Goal: Transaction & Acquisition: Subscribe to service/newsletter

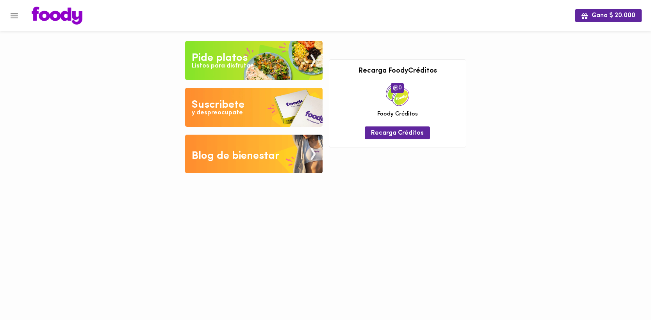
click at [247, 67] on div "Listos para disfrutar" at bounding box center [222, 66] width 61 height 9
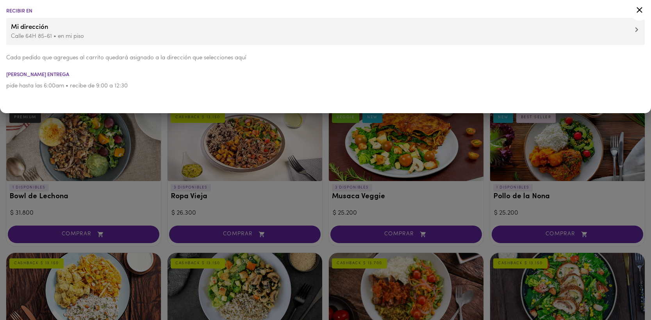
click at [94, 32] on p "Calle 64H 85-61 • en mi piso" at bounding box center [325, 36] width 629 height 8
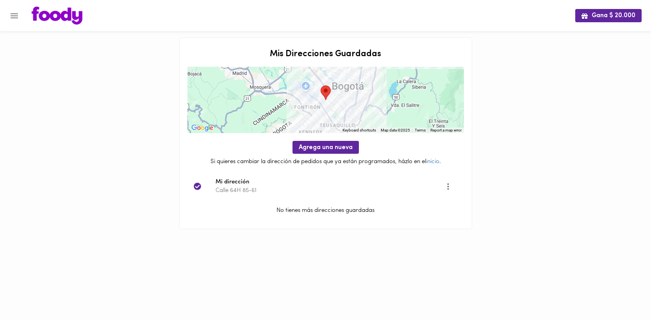
click at [12, 14] on icon "Menu" at bounding box center [14, 15] width 7 height 5
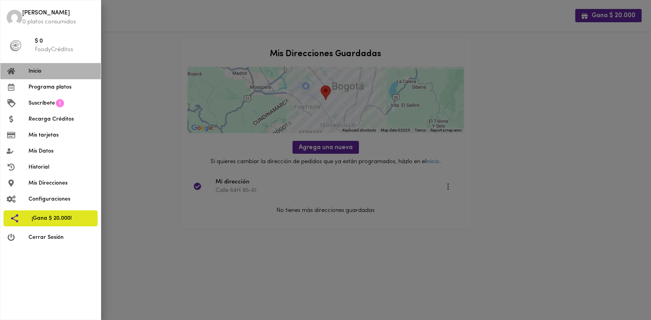
click at [41, 70] on span "Inicio" at bounding box center [61, 71] width 66 height 8
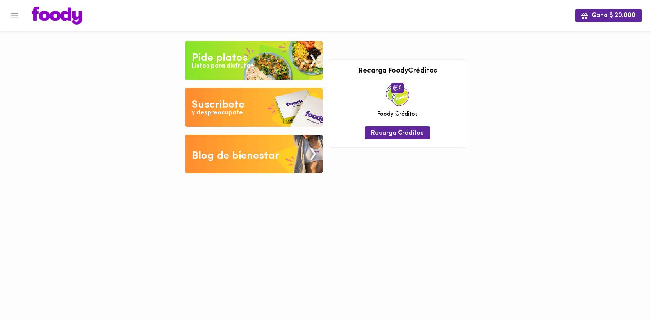
click at [229, 69] on div "Listos para disfrutar" at bounding box center [222, 66] width 61 height 9
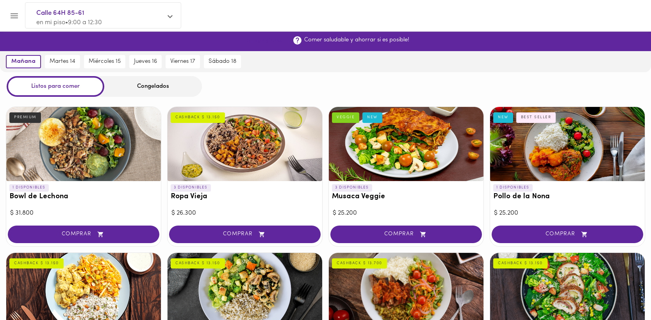
click at [266, 42] on span "¡Suscribirme!" at bounding box center [264, 40] width 38 height 7
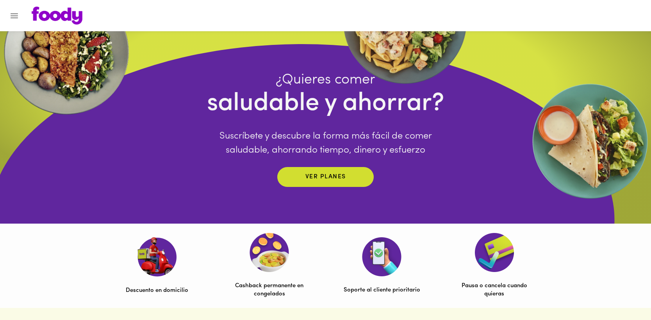
scroll to position [46, 0]
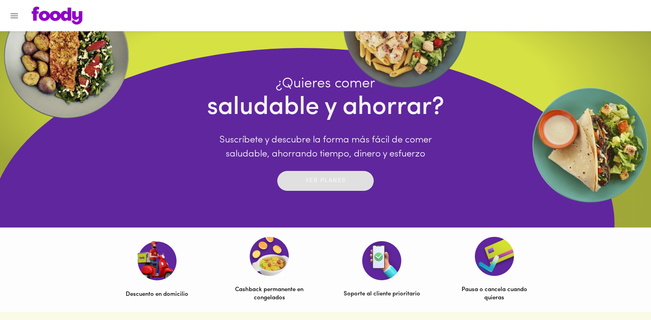
click at [313, 184] on p "Ver planes" at bounding box center [325, 180] width 41 height 9
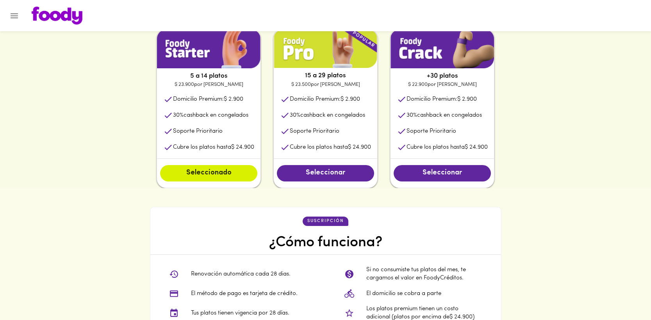
scroll to position [419, 0]
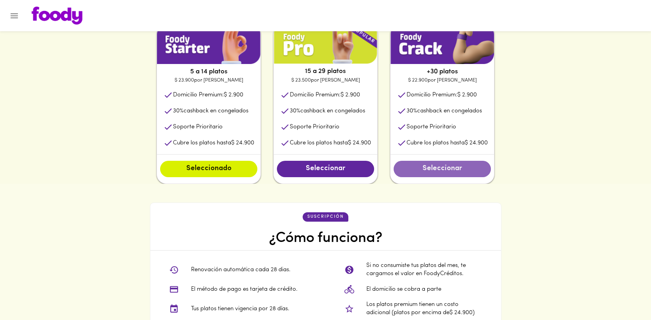
click at [443, 172] on span "Seleccionar" at bounding box center [442, 169] width 82 height 9
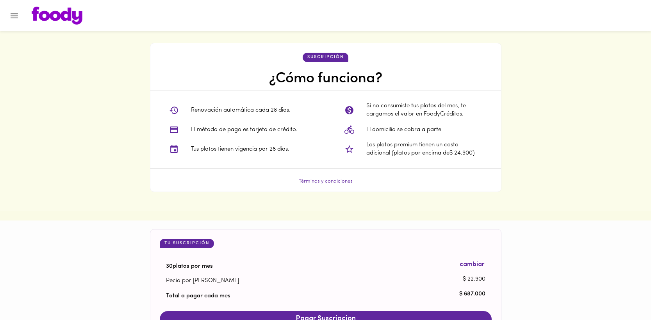
scroll to position [709, 0]
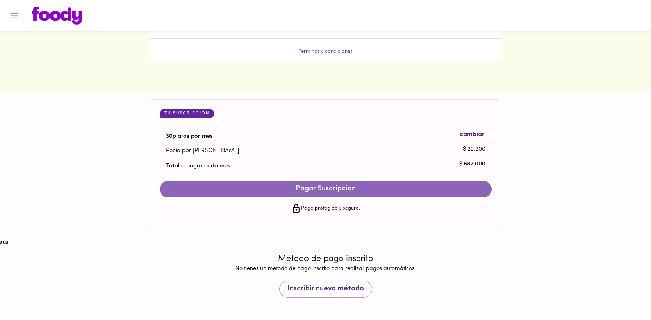
click at [379, 188] on span "Pagar Suscripcion" at bounding box center [325, 189] width 316 height 9
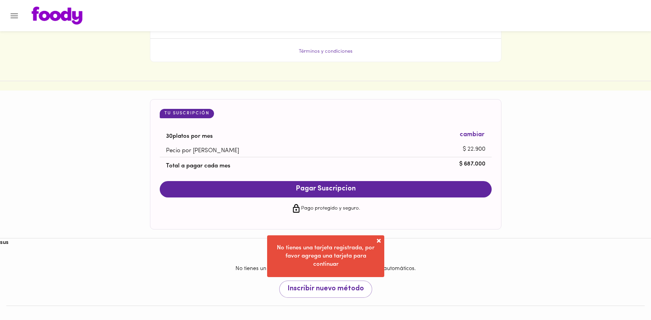
click at [380, 240] on span at bounding box center [379, 241] width 8 height 8
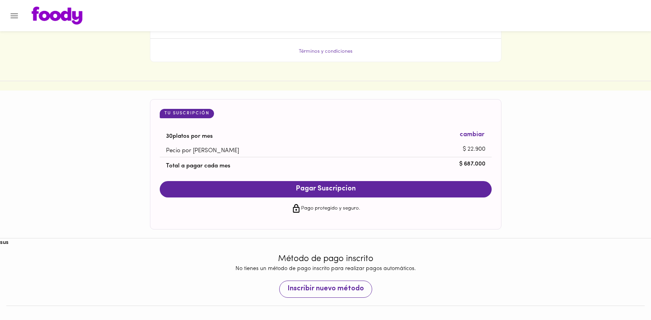
click at [312, 291] on span "Inscribir nuevo método" at bounding box center [325, 289] width 76 height 9
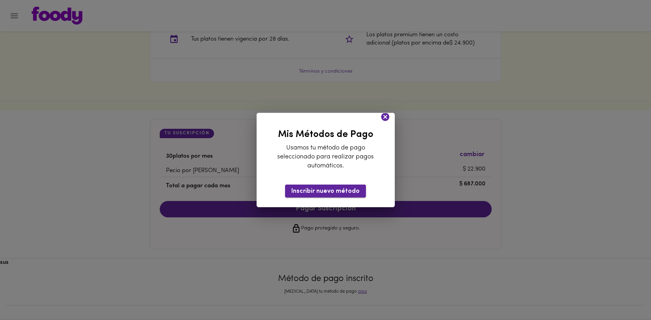
scroll to position [690, 0]
click at [325, 187] on button "Inscribir nuevo método" at bounding box center [325, 191] width 81 height 13
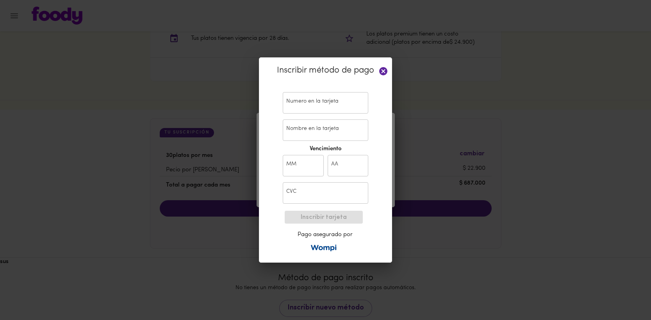
click at [308, 106] on input "text" at bounding box center [325, 102] width 85 height 21
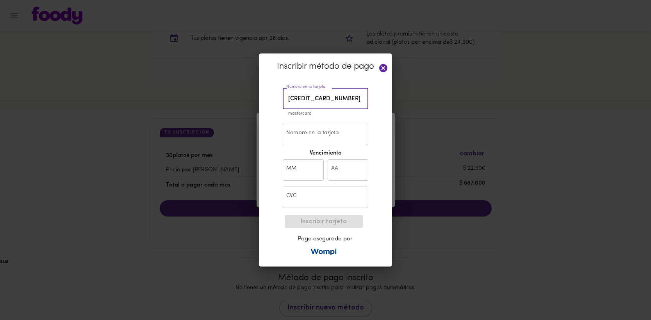
type input "[CREDIT_CARD_NUMBER]"
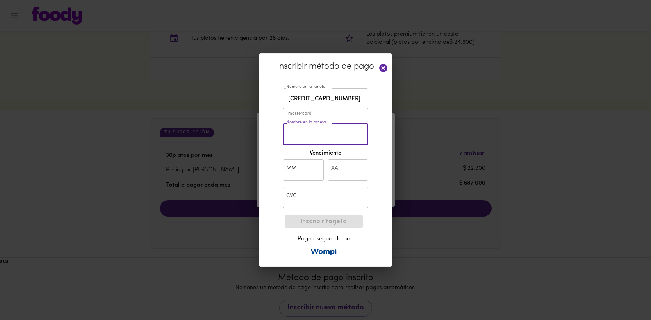
click at [312, 140] on input "Nombre en la tarjeta" at bounding box center [325, 134] width 85 height 21
type input "[PERSON_NAME] [PERSON_NAME]"
click at [309, 171] on input "text" at bounding box center [303, 169] width 41 height 21
type input "06"
click at [341, 174] on input "text" at bounding box center [347, 169] width 41 height 21
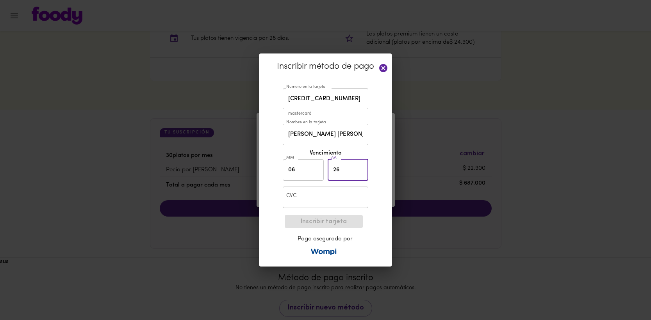
type input "26"
click at [311, 197] on input "text" at bounding box center [325, 197] width 85 height 21
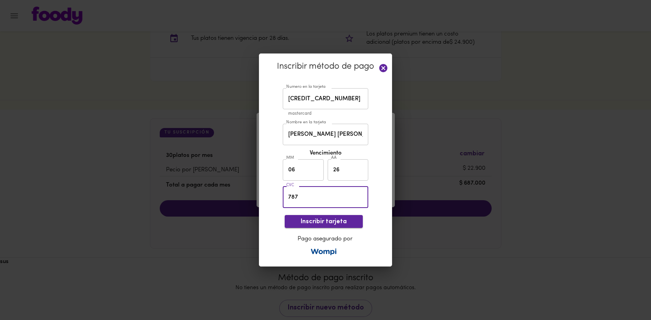
type input "787"
click at [333, 219] on span "Inscribir tarjeta" at bounding box center [324, 221] width 66 height 7
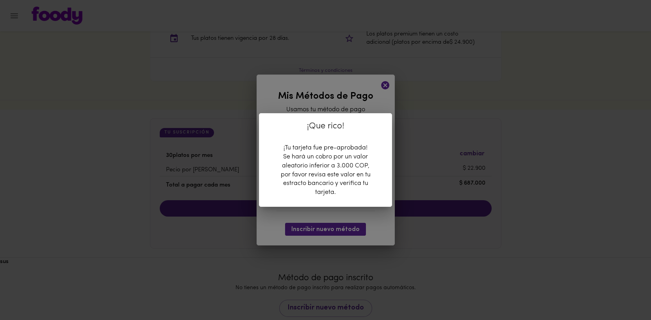
click at [330, 217] on div "¡Que rico! ¡Tu tarjeta fue pre-aprobada! Se hará un cobro por un valor aleatori…" at bounding box center [325, 160] width 651 height 320
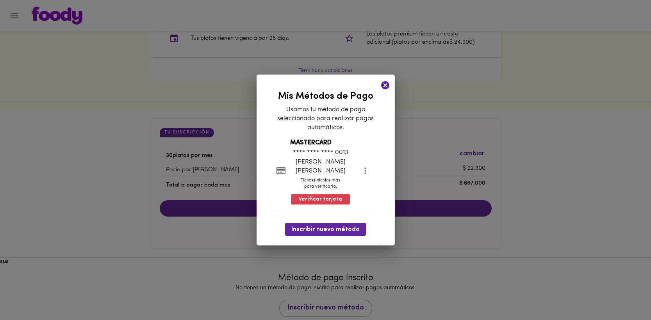
click at [363, 105] on div "¡Que rico! ¡Tu tarjeta fue pre-aprobada! Se hará un cobro por un valor aleatori…" at bounding box center [325, 160] width 651 height 320
click at [325, 196] on span "Verificar tarjeta" at bounding box center [320, 200] width 43 height 8
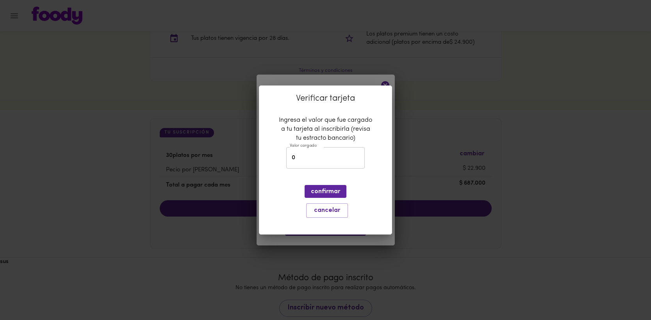
click at [316, 164] on input "0" at bounding box center [325, 157] width 78 height 21
type input "0"
paste input "1574,12"
type input "1574,12"
click at [334, 191] on span "confirmar" at bounding box center [325, 191] width 29 height 7
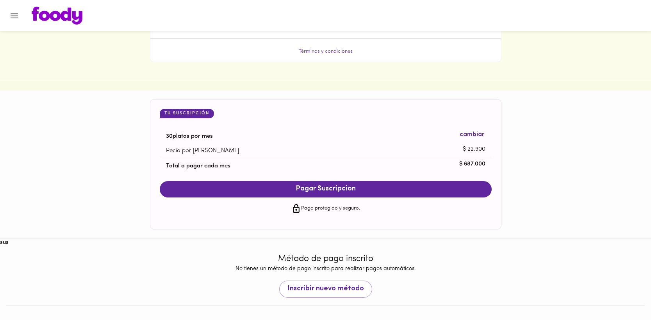
scroll to position [710, 0]
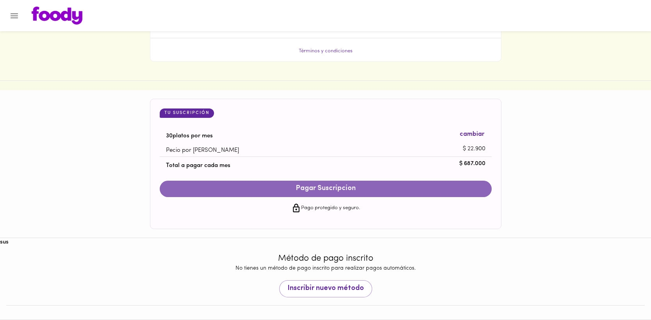
click at [322, 189] on span "Pagar Suscripcion" at bounding box center [325, 189] width 316 height 9
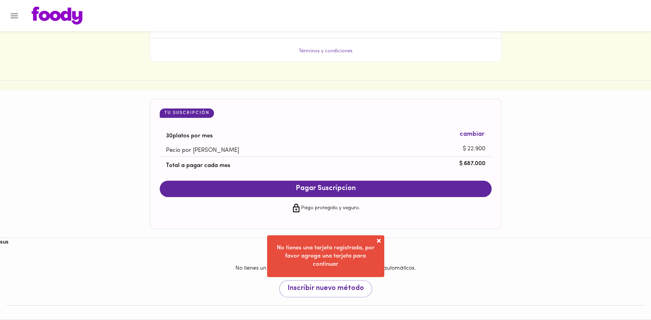
click at [379, 244] on span at bounding box center [379, 241] width 8 height 8
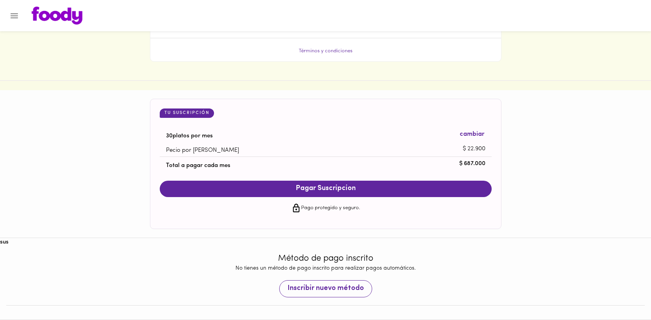
click at [343, 289] on span "Inscribir nuevo método" at bounding box center [325, 289] width 76 height 9
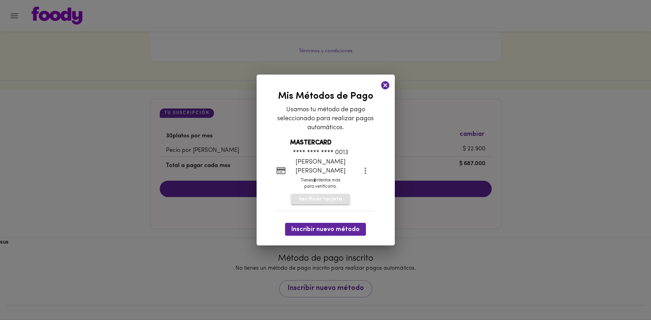
click at [337, 199] on span "Verificar tarjeta" at bounding box center [320, 200] width 43 height 8
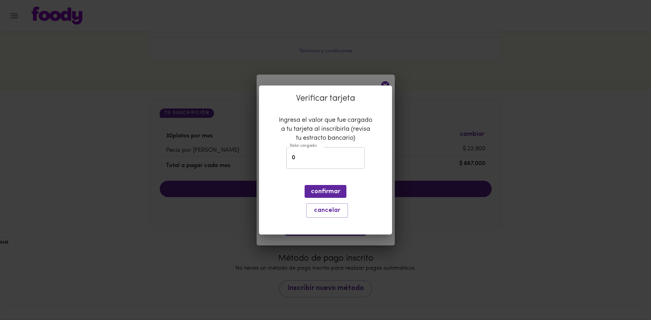
click at [303, 156] on input "0" at bounding box center [325, 157] width 78 height 21
paste input "1574,"
type input "0"
paste input "1574,"
type input "1574"
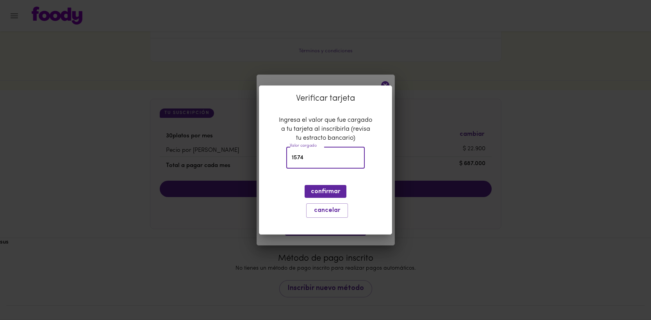
click at [289, 181] on div "Verificar tarjeta Ingresa el valor que fue cargado a tu tarjeta al inscribirla …" at bounding box center [325, 159] width 133 height 149
click at [324, 186] on button "confirmar" at bounding box center [325, 191] width 42 height 13
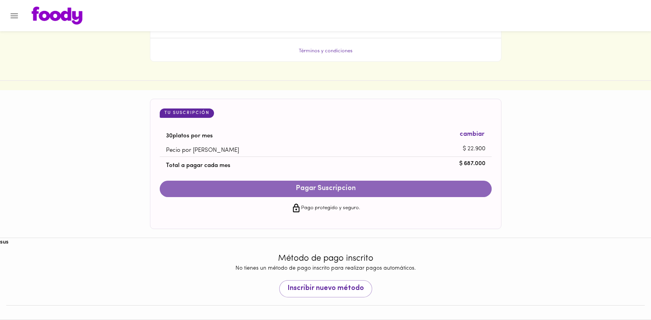
click at [321, 187] on span "Pagar Suscripcion" at bounding box center [325, 189] width 316 height 9
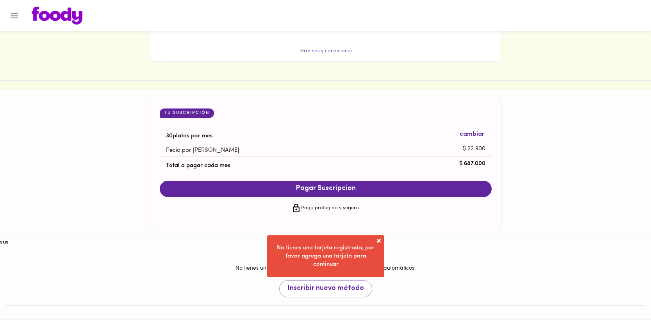
click at [376, 242] on span at bounding box center [379, 241] width 8 height 8
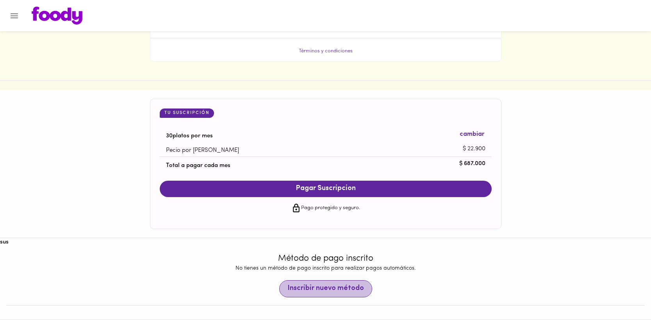
click at [341, 294] on button "Inscribir nuevo método" at bounding box center [325, 288] width 93 height 17
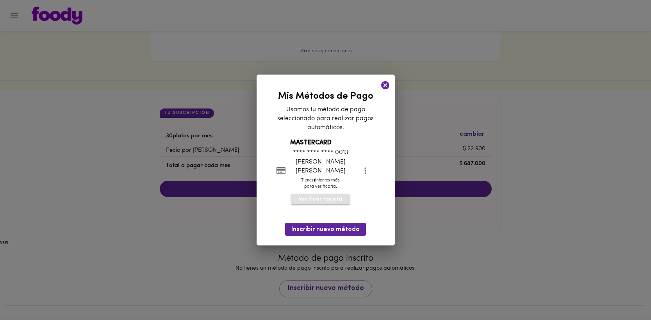
scroll to position [690, 0]
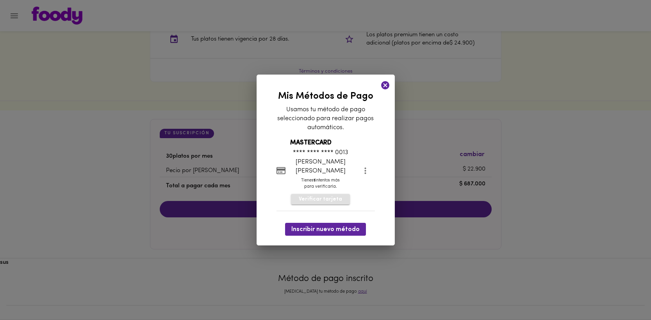
click at [331, 201] on span "Verificar tarjeta" at bounding box center [320, 200] width 43 height 8
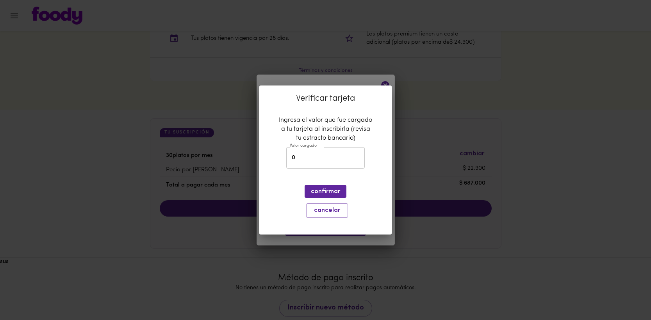
click at [310, 155] on input "0" at bounding box center [325, 157] width 78 height 21
paste input "1,574.12"
type input "1,574.12"
click at [327, 194] on span "confirmar" at bounding box center [325, 191] width 29 height 7
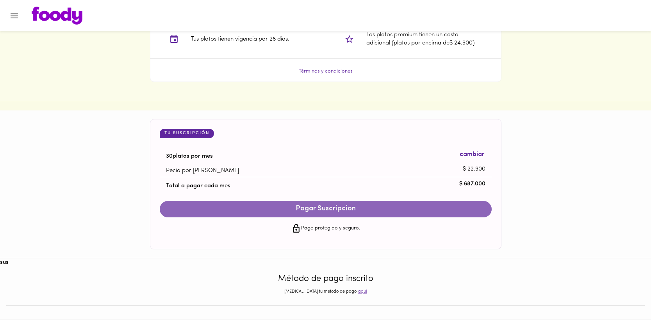
click at [322, 206] on span "Pagar Suscripcion" at bounding box center [325, 209] width 316 height 9
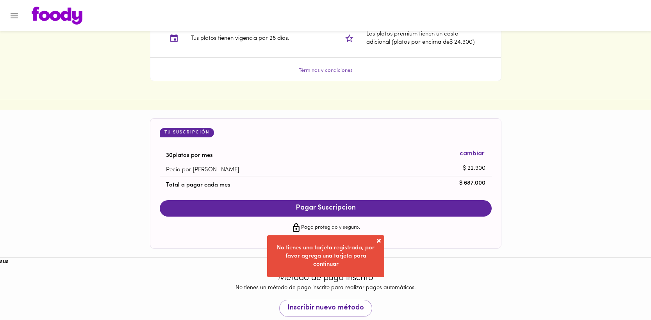
scroll to position [710, 0]
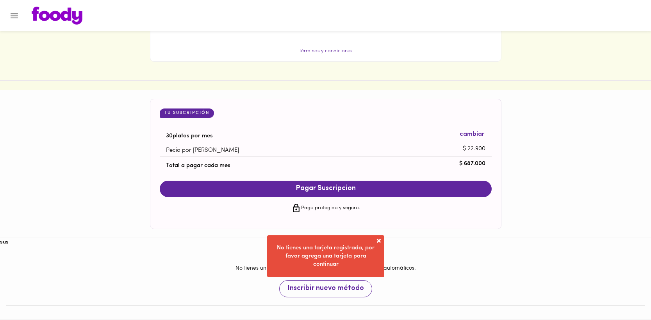
click at [329, 286] on span "Inscribir nuevo método" at bounding box center [325, 289] width 76 height 9
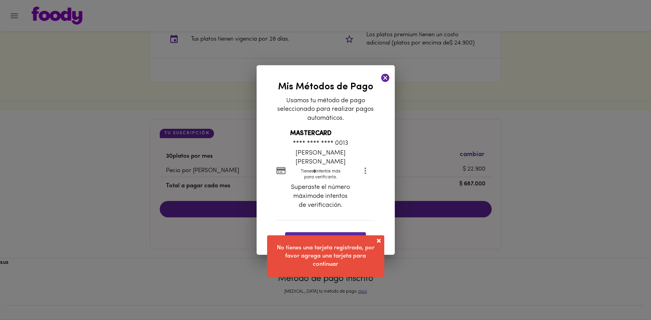
scroll to position [690, 0]
click at [351, 198] on li "MASTERCARD **** **** **** 0013 [PERSON_NAME] [PERSON_NAME] Tienes 0 intentos má…" at bounding box center [325, 170] width 98 height 83
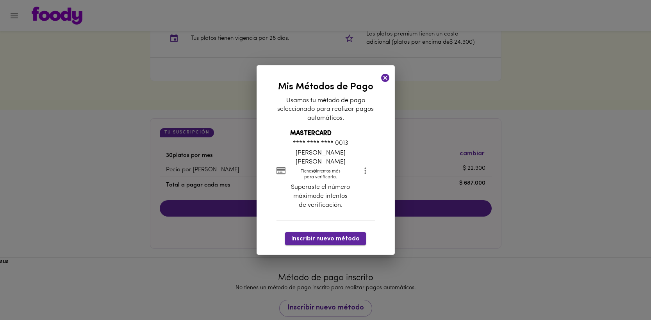
scroll to position [710, 0]
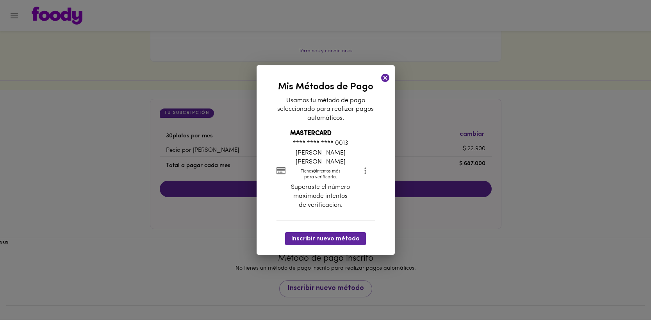
click at [389, 80] on icon at bounding box center [385, 78] width 10 height 10
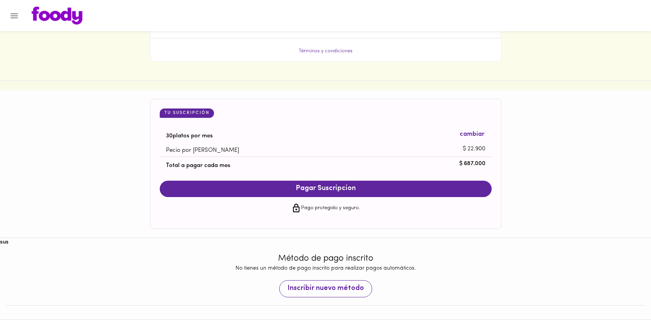
click at [336, 282] on button "Inscribir nuevo método" at bounding box center [325, 288] width 93 height 17
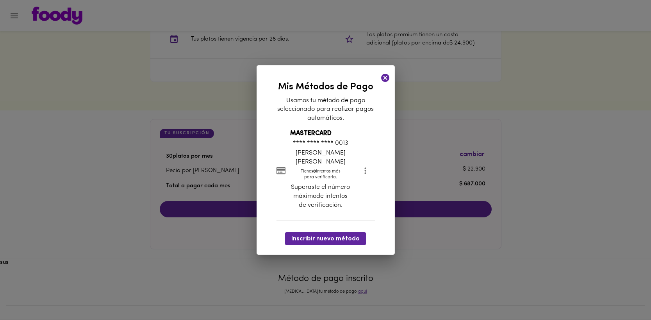
scroll to position [690, 0]
click at [362, 172] on icon "more" at bounding box center [365, 171] width 10 height 10
click at [377, 170] on li "Eliminar" at bounding box center [372, 171] width 33 height 13
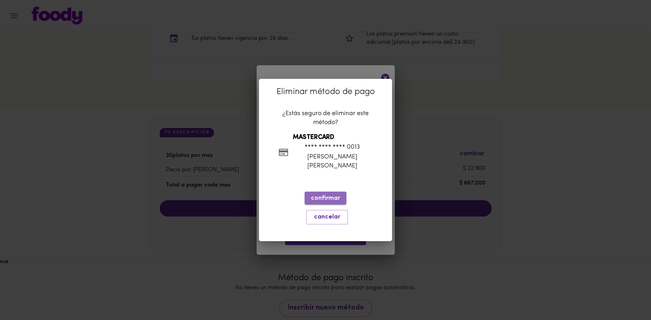
click at [325, 202] on span "confirmar" at bounding box center [325, 198] width 29 height 7
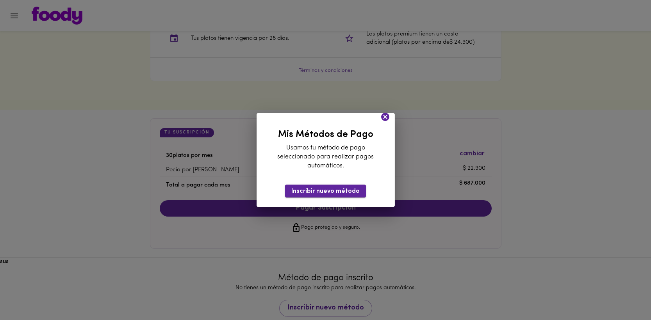
click at [319, 191] on span "Inscribir nuevo método" at bounding box center [325, 191] width 68 height 7
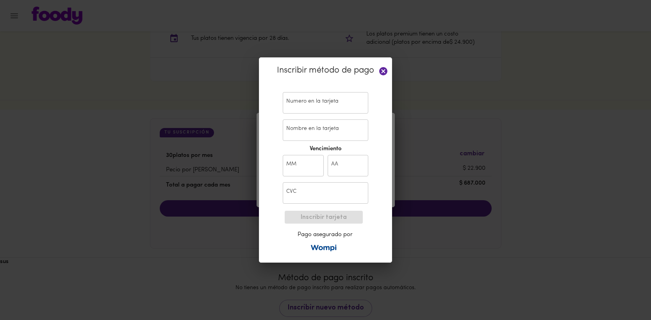
click at [299, 114] on div "Numero en la tarjeta Numero en la tarjeta" at bounding box center [325, 102] width 89 height 25
click at [298, 110] on input "text" at bounding box center [325, 102] width 85 height 21
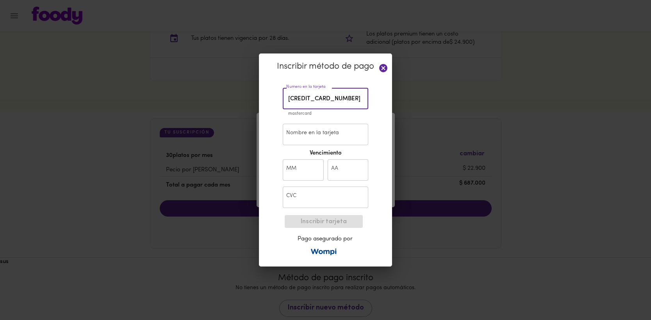
type input "[CREDIT_CARD_NUMBER]"
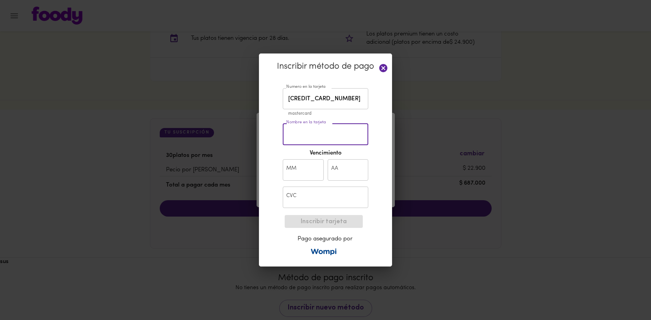
click at [308, 134] on input "Nombre en la tarjeta" at bounding box center [325, 134] width 85 height 21
type input "[PERSON_NAME] [PERSON_NAME]"
click at [306, 168] on input "text" at bounding box center [303, 169] width 41 height 21
type input "06"
click at [339, 174] on input "text" at bounding box center [347, 169] width 41 height 21
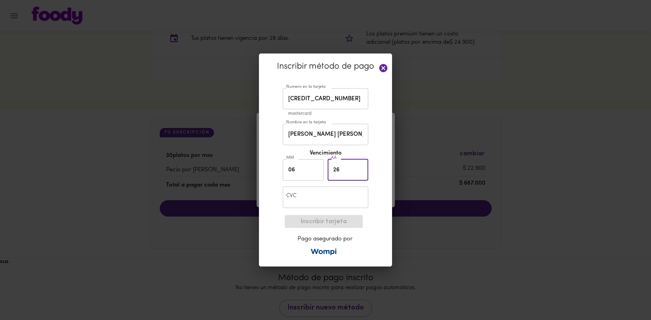
type input "26"
click at [316, 204] on input "text" at bounding box center [325, 197] width 85 height 21
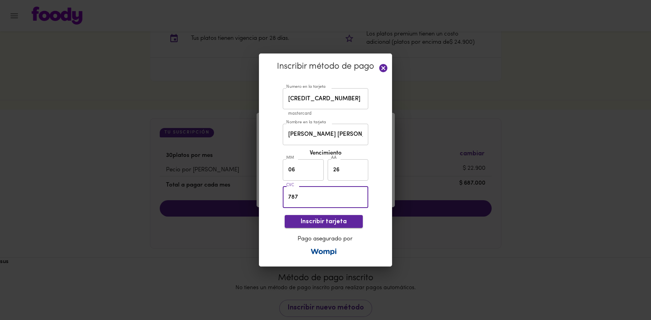
type input "787"
click at [316, 220] on span "Inscribir tarjeta" at bounding box center [324, 221] width 66 height 7
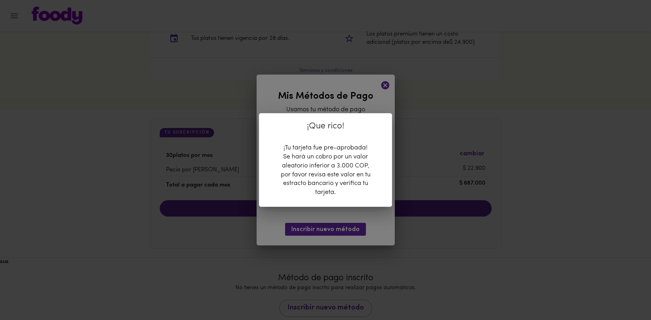
click at [349, 217] on div "¡Que rico! ¡Tu tarjeta fue pre-aprobada! Se hará un cobro por un valor aleatori…" at bounding box center [325, 160] width 651 height 320
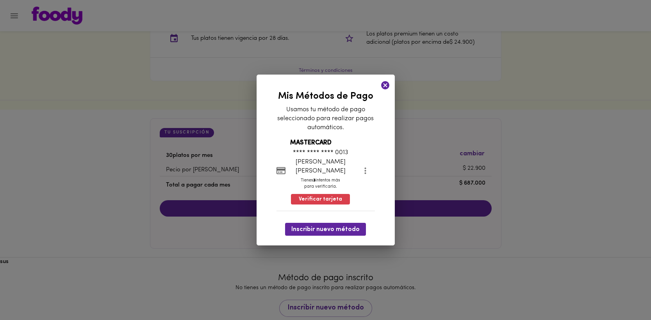
click at [384, 84] on icon at bounding box center [385, 85] width 10 height 10
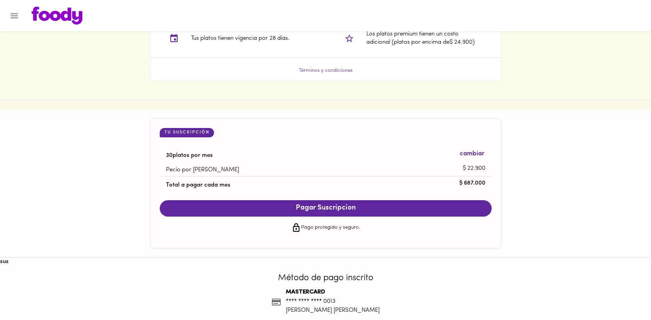
click at [11, 16] on icon "Menu" at bounding box center [14, 16] width 10 height 10
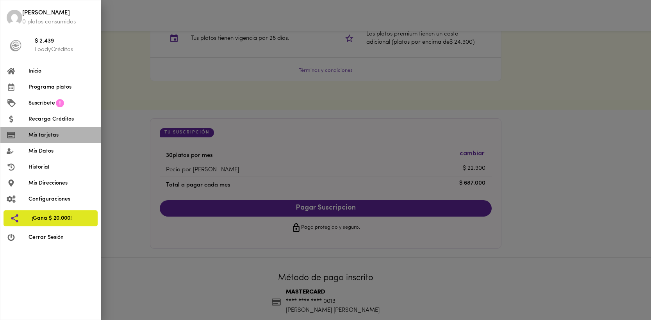
click at [44, 140] on li "Mis tarjetas" at bounding box center [50, 135] width 100 height 16
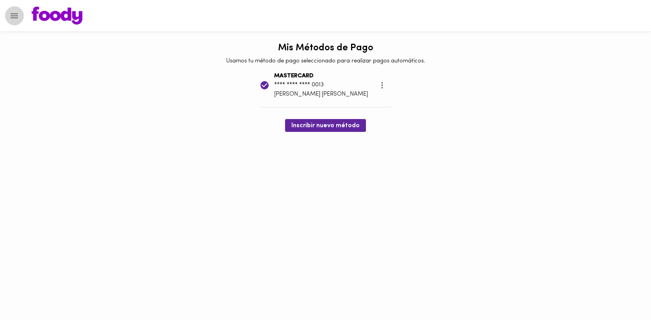
click at [12, 12] on icon "Menu" at bounding box center [14, 16] width 10 height 10
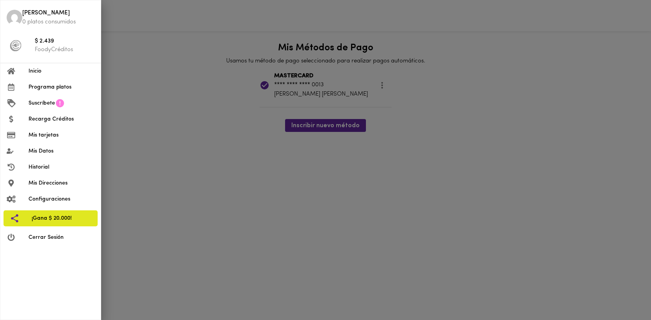
click at [49, 69] on span "Inicio" at bounding box center [61, 71] width 66 height 8
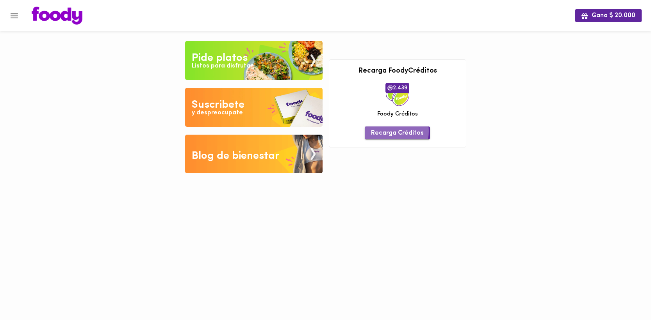
click at [387, 131] on span "Recarga Créditos" at bounding box center [397, 133] width 53 height 7
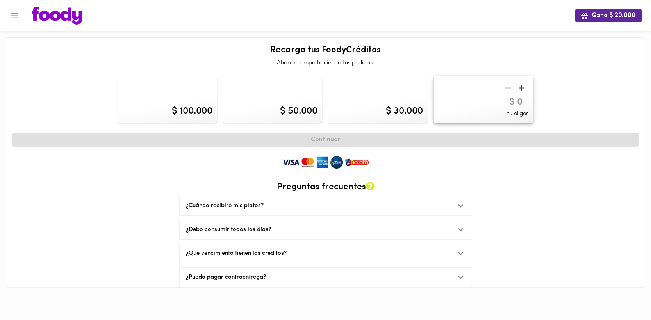
click at [14, 14] on icon "Menu" at bounding box center [14, 16] width 10 height 10
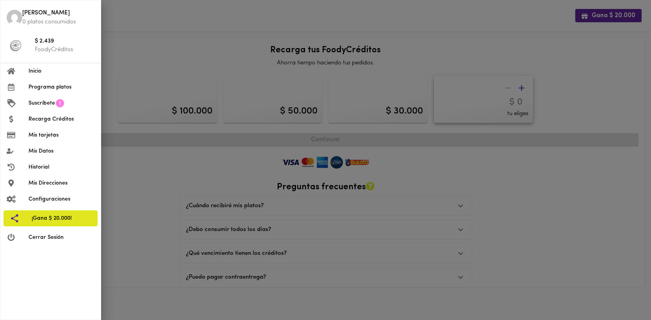
click at [46, 100] on span "Suscríbete" at bounding box center [41, 103] width 27 height 8
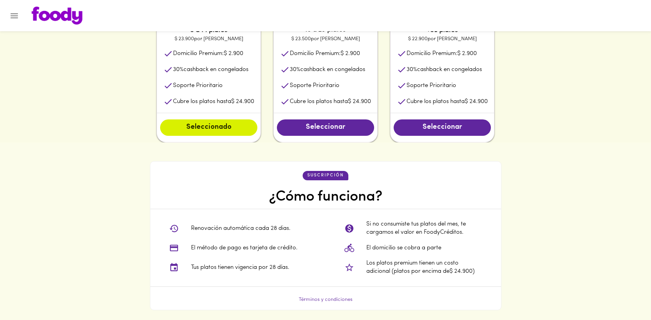
scroll to position [378, 0]
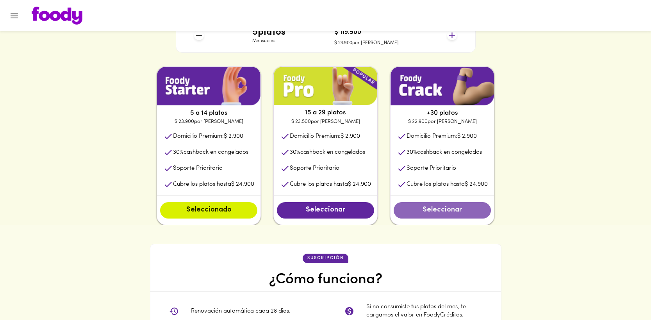
click at [441, 208] on span "Seleccionar" at bounding box center [442, 210] width 82 height 9
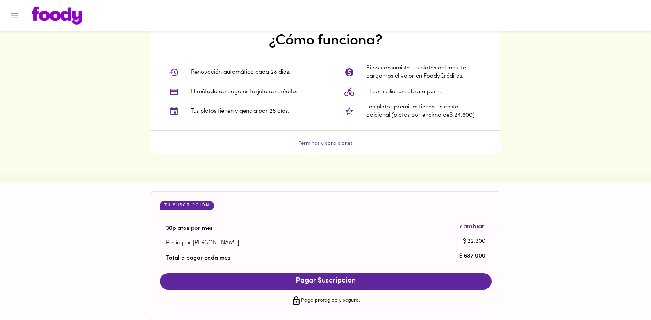
scroll to position [683, 0]
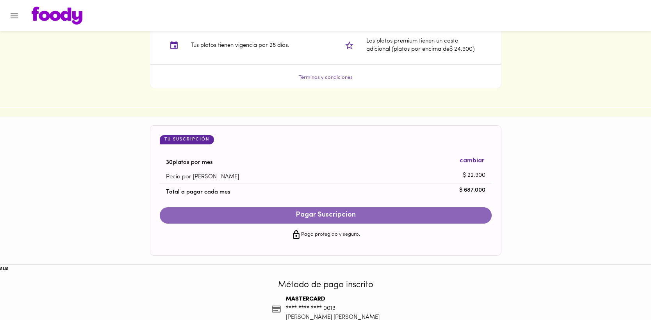
click at [365, 216] on span "Pagar Suscripcion" at bounding box center [325, 215] width 316 height 9
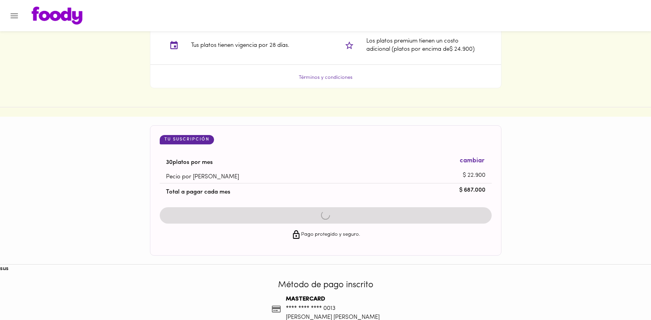
scroll to position [725, 0]
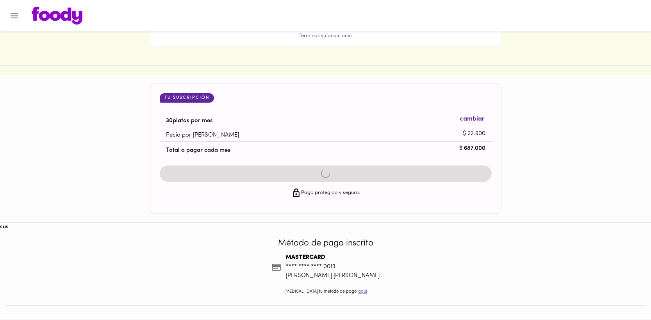
click at [341, 174] on div "Tu Suscripción 30 platos por mes cambiar Pecio por plato $ 22.900 Total a pagar…" at bounding box center [326, 137] width 332 height 89
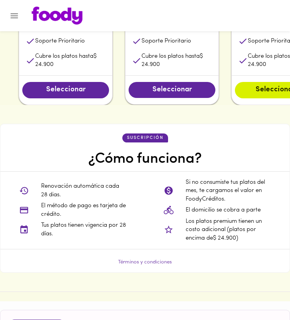
scroll to position [535, 0]
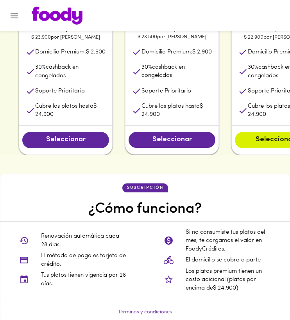
drag, startPoint x: 314, startPoint y: 108, endPoint x: 285, endPoint y: 62, distance: 54.8
